Goal: Information Seeking & Learning: Learn about a topic

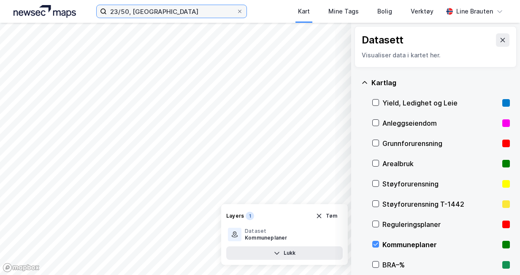
click at [163, 11] on input "23/50, [GEOGRAPHIC_DATA]" at bounding box center [171, 11] width 129 height 13
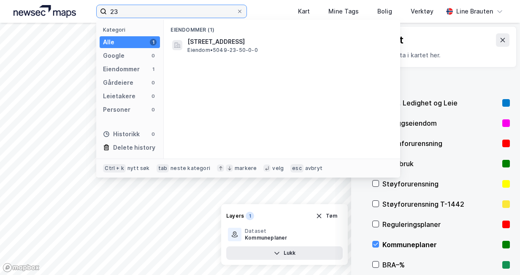
type input "2"
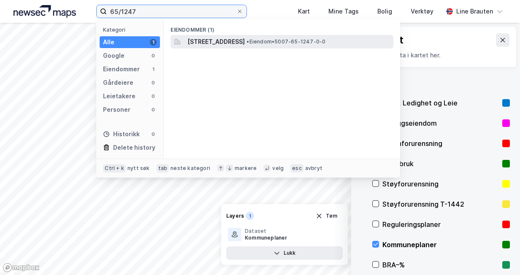
type input "65/1247"
click at [211, 39] on span "[STREET_ADDRESS]" at bounding box center [216, 42] width 57 height 10
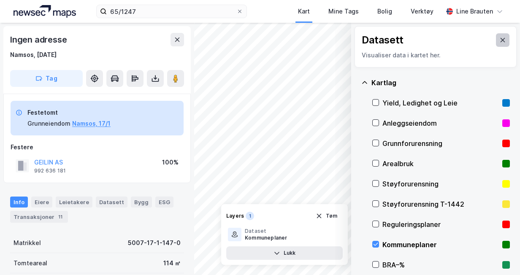
click at [501, 41] on icon at bounding box center [503, 40] width 5 height 4
